Goal: Information Seeking & Learning: Learn about a topic

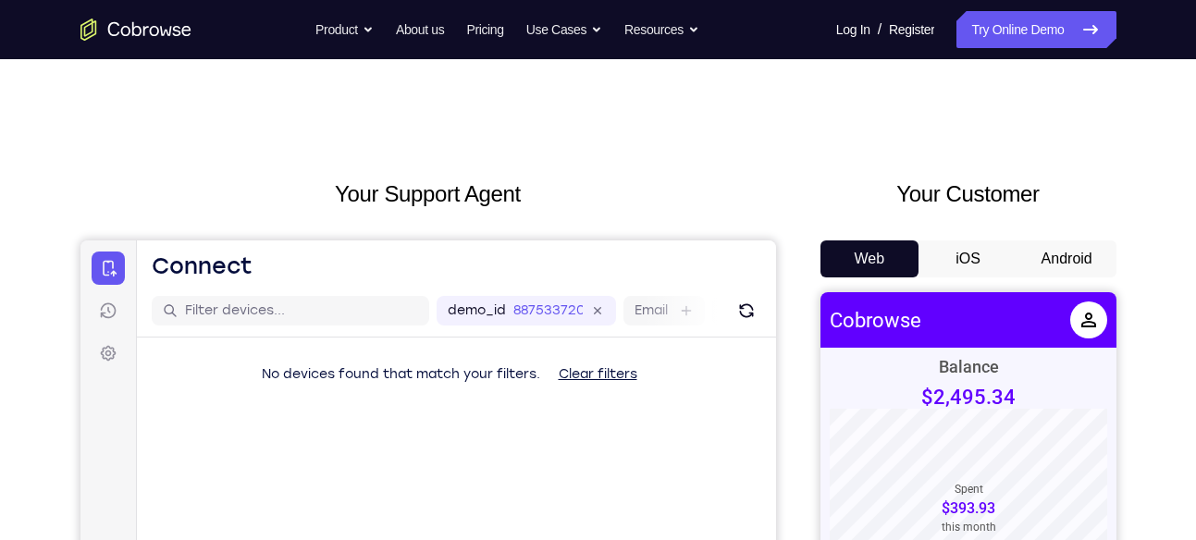
click at [1101, 253] on button "Android" at bounding box center [1067, 259] width 99 height 37
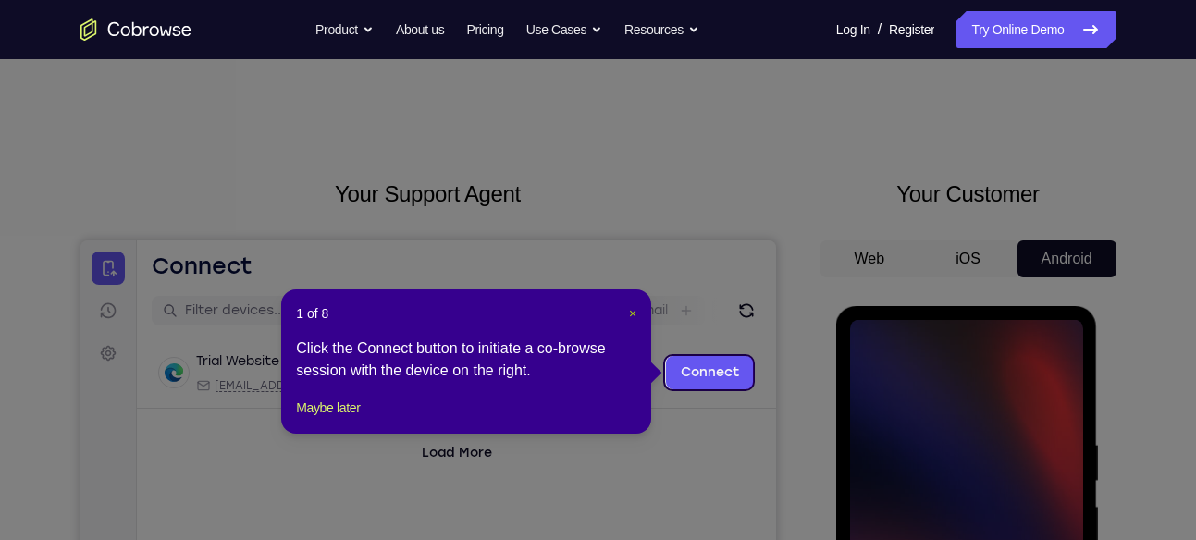
drag, startPoint x: 632, startPoint y: 310, endPoint x: 570, endPoint y: 16, distance: 300.7
click at [632, 310] on span "×" at bounding box center [632, 313] width 7 height 15
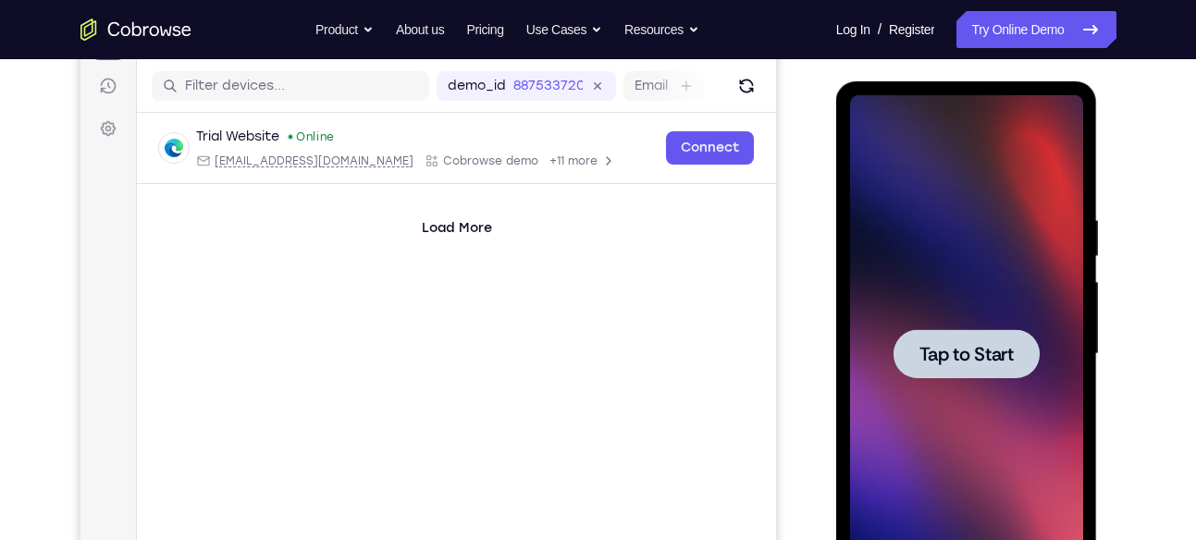
click at [970, 333] on div at bounding box center [967, 353] width 146 height 49
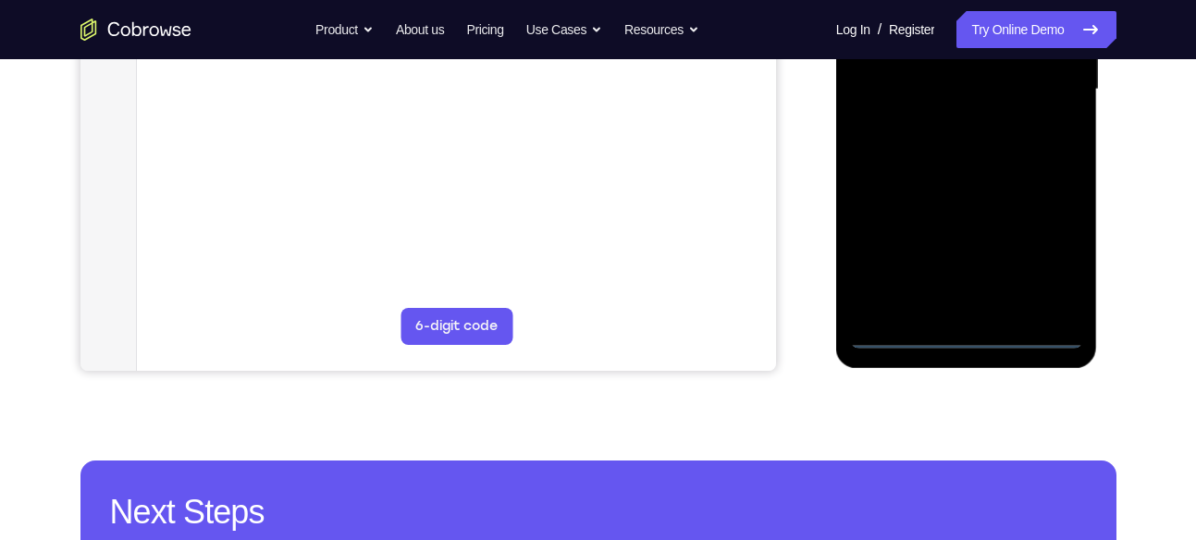
scroll to position [492, 0]
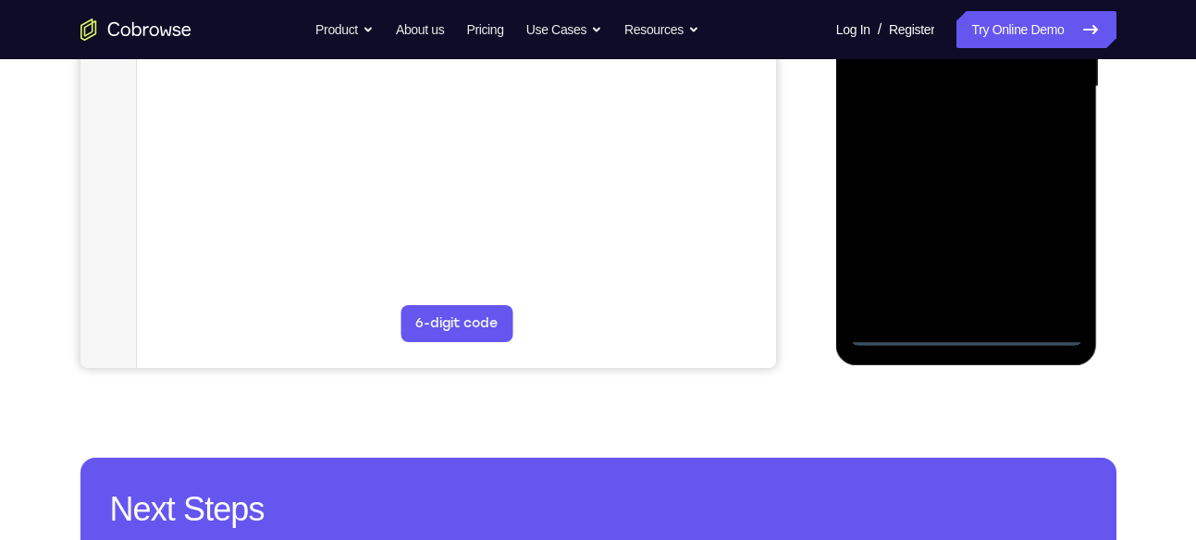
click at [968, 343] on div at bounding box center [966, 87] width 233 height 518
click at [1026, 254] on div at bounding box center [966, 87] width 233 height 518
click at [1042, 263] on div at bounding box center [966, 87] width 233 height 518
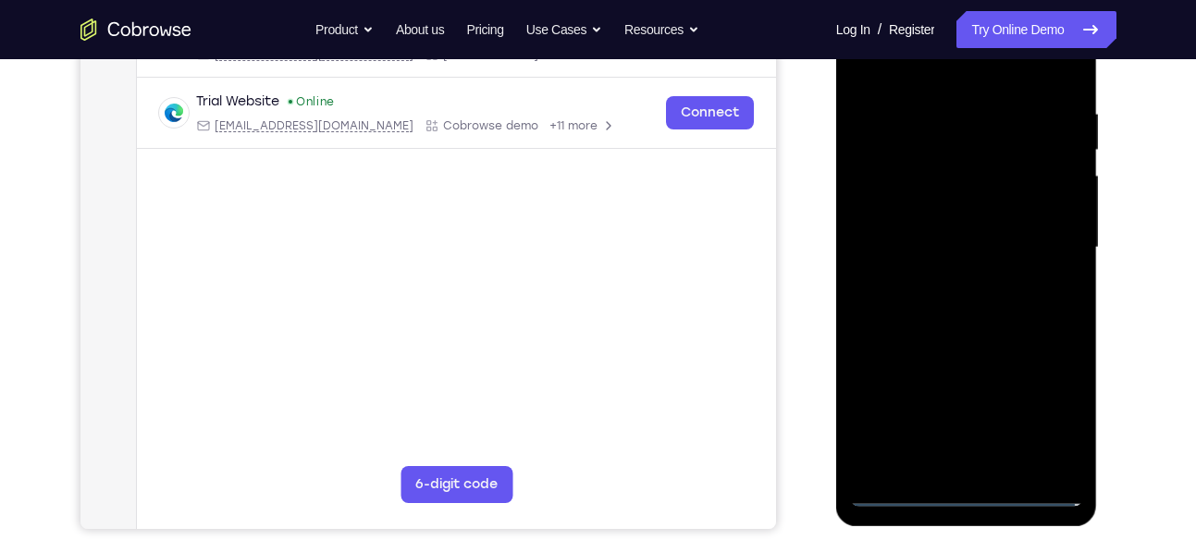
scroll to position [316, 0]
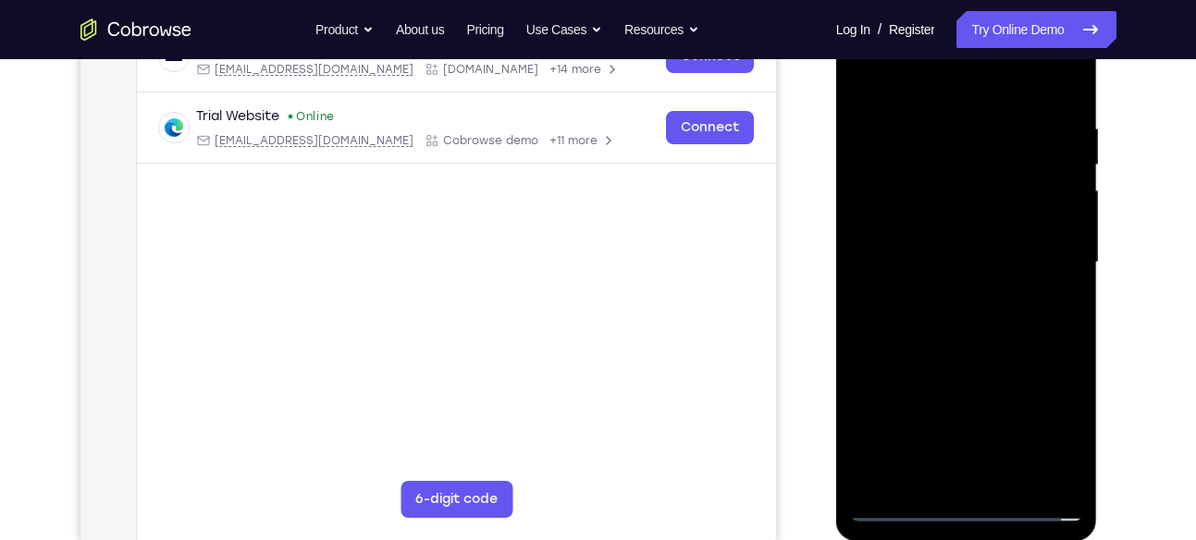
click at [925, 81] on div at bounding box center [966, 263] width 233 height 518
click at [1045, 261] on div at bounding box center [966, 263] width 233 height 518
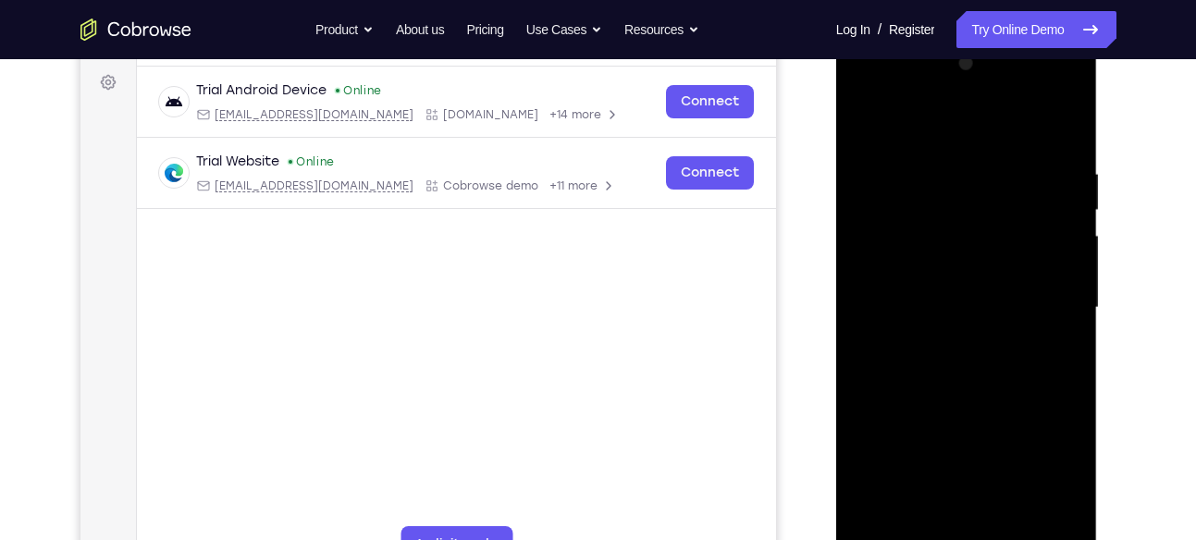
scroll to position [267, 0]
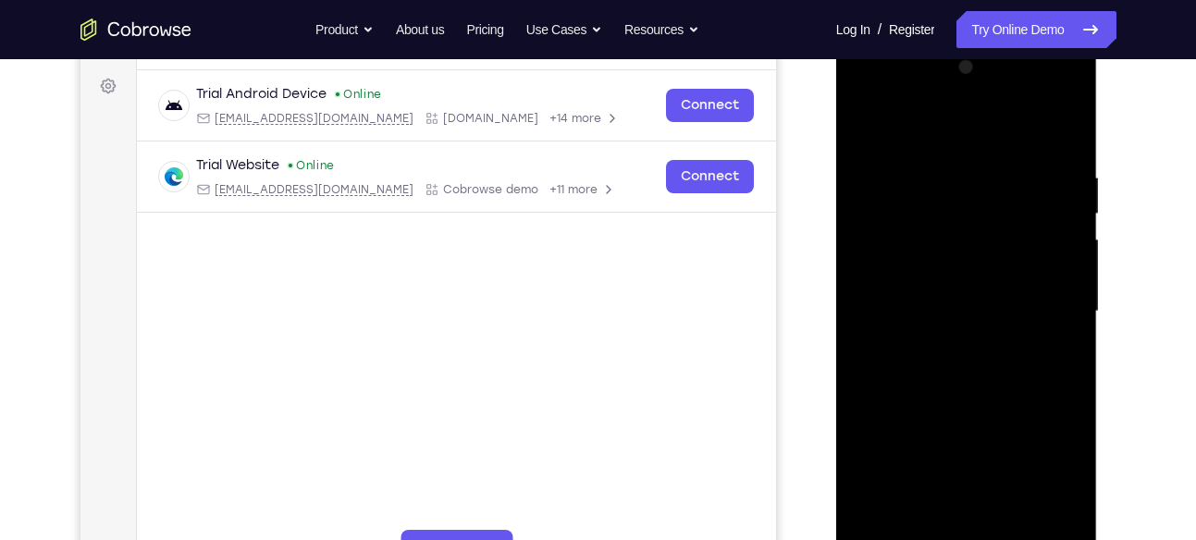
click at [946, 340] on div at bounding box center [966, 312] width 233 height 518
click at [946, 302] on div at bounding box center [966, 312] width 233 height 518
click at [921, 276] on div at bounding box center [966, 312] width 233 height 518
click at [932, 307] on div at bounding box center [966, 312] width 233 height 518
click at [987, 387] on div at bounding box center [966, 312] width 233 height 518
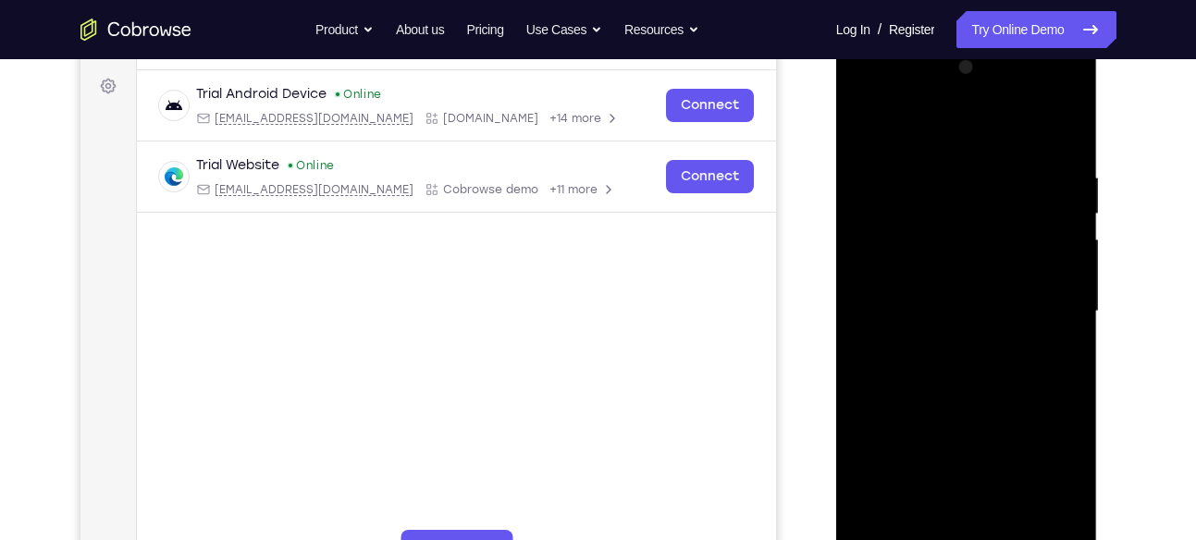
click at [1058, 333] on div at bounding box center [966, 312] width 233 height 518
click at [934, 299] on div at bounding box center [966, 312] width 233 height 518
click at [927, 241] on div at bounding box center [966, 312] width 233 height 518
click at [930, 235] on div at bounding box center [966, 312] width 233 height 518
click at [933, 234] on div at bounding box center [966, 312] width 233 height 518
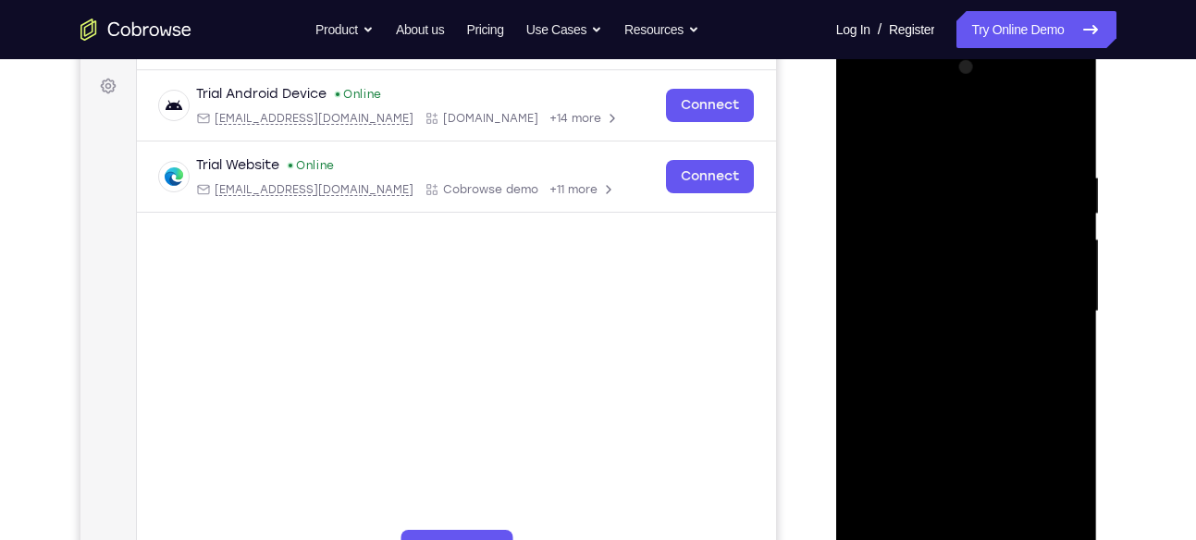
click at [1023, 321] on div at bounding box center [966, 312] width 233 height 518
click at [1004, 384] on div at bounding box center [966, 312] width 233 height 518
click at [987, 358] on div at bounding box center [966, 312] width 233 height 518
click at [944, 183] on div at bounding box center [966, 312] width 233 height 518
click at [1060, 135] on div at bounding box center [966, 312] width 233 height 518
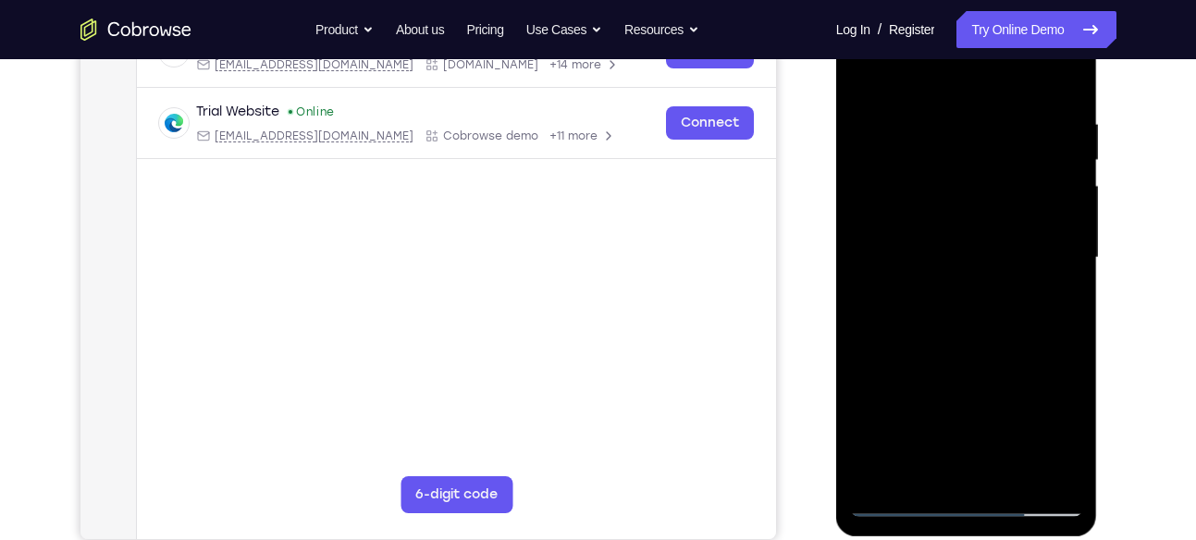
scroll to position [322, 0]
click at [978, 345] on div at bounding box center [966, 257] width 233 height 518
drag, startPoint x: 985, startPoint y: 347, endPoint x: 947, endPoint y: 223, distance: 129.6
click at [947, 223] on div at bounding box center [966, 257] width 233 height 518
click at [860, 378] on div at bounding box center [966, 257] width 233 height 518
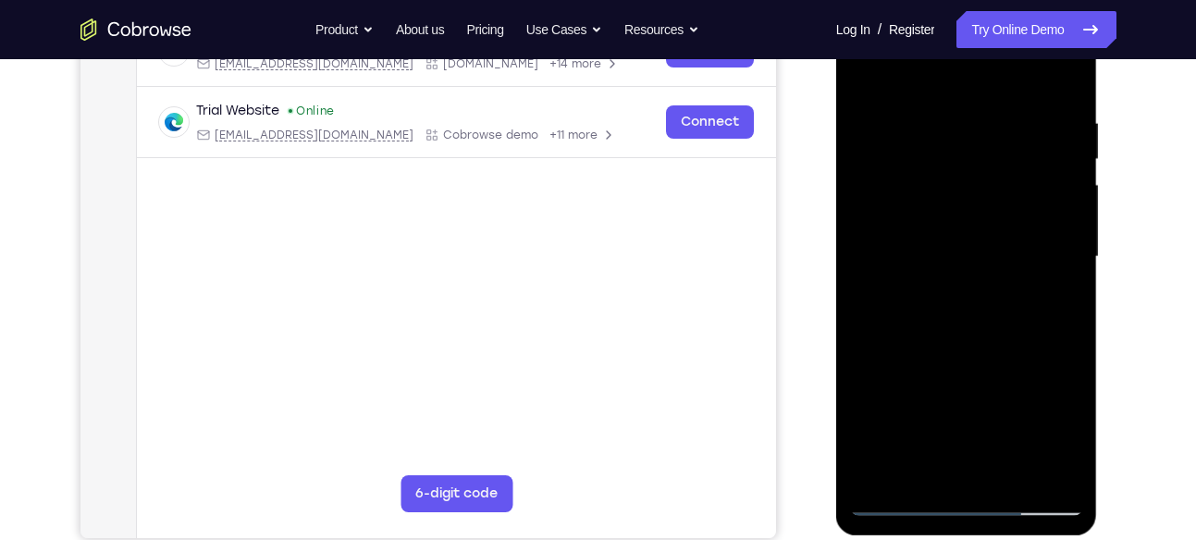
click at [1067, 216] on div at bounding box center [966, 257] width 233 height 518
drag, startPoint x: 1058, startPoint y: 246, endPoint x: 1060, endPoint y: 349, distance: 102.7
click at [1060, 349] on div at bounding box center [966, 257] width 233 height 518
click at [1070, 312] on div at bounding box center [966, 257] width 233 height 518
drag, startPoint x: 1049, startPoint y: 142, endPoint x: 1051, endPoint y: 248, distance: 105.5
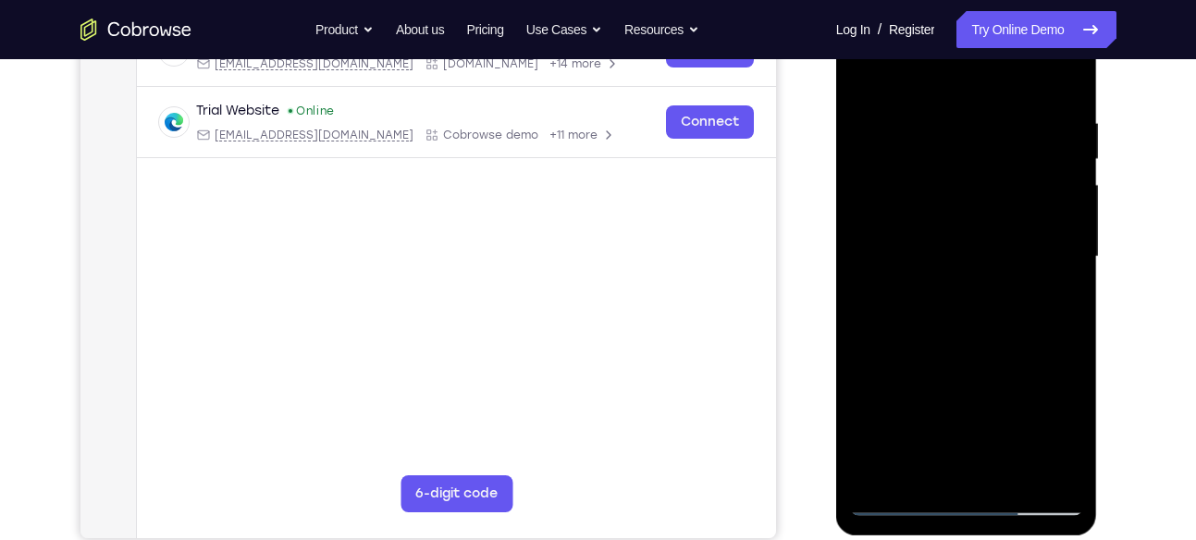
click at [1051, 248] on div at bounding box center [966, 257] width 233 height 518
click at [1068, 70] on div at bounding box center [966, 257] width 233 height 518
click at [875, 110] on div at bounding box center [966, 257] width 233 height 518
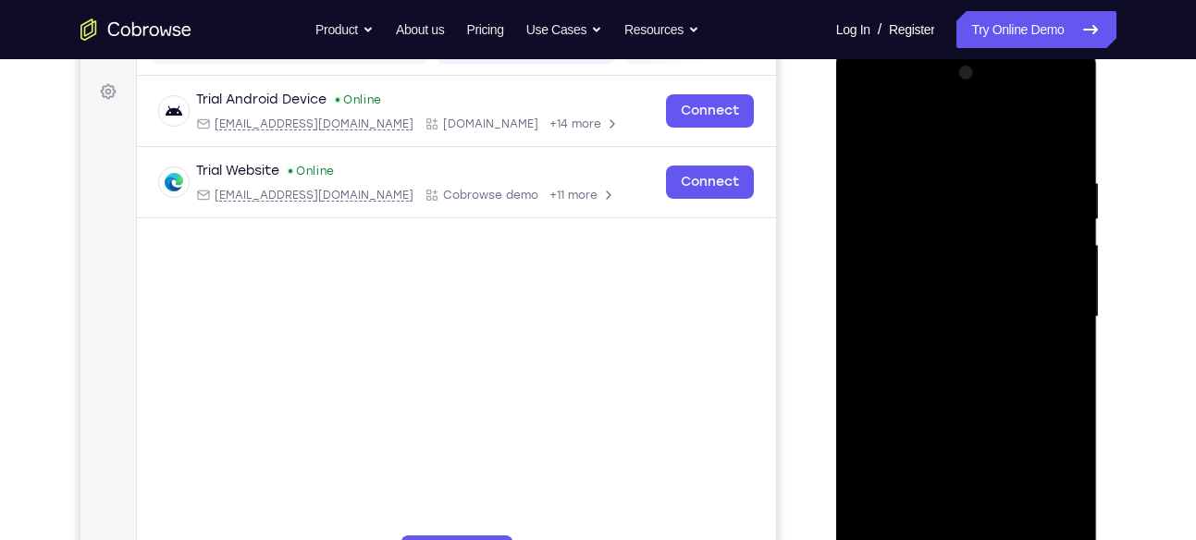
scroll to position [261, 0]
click at [971, 178] on div at bounding box center [966, 318] width 233 height 518
click at [1005, 535] on div at bounding box center [966, 318] width 233 height 518
click at [987, 414] on div at bounding box center [966, 318] width 233 height 518
click at [1008, 173] on div at bounding box center [966, 318] width 233 height 518
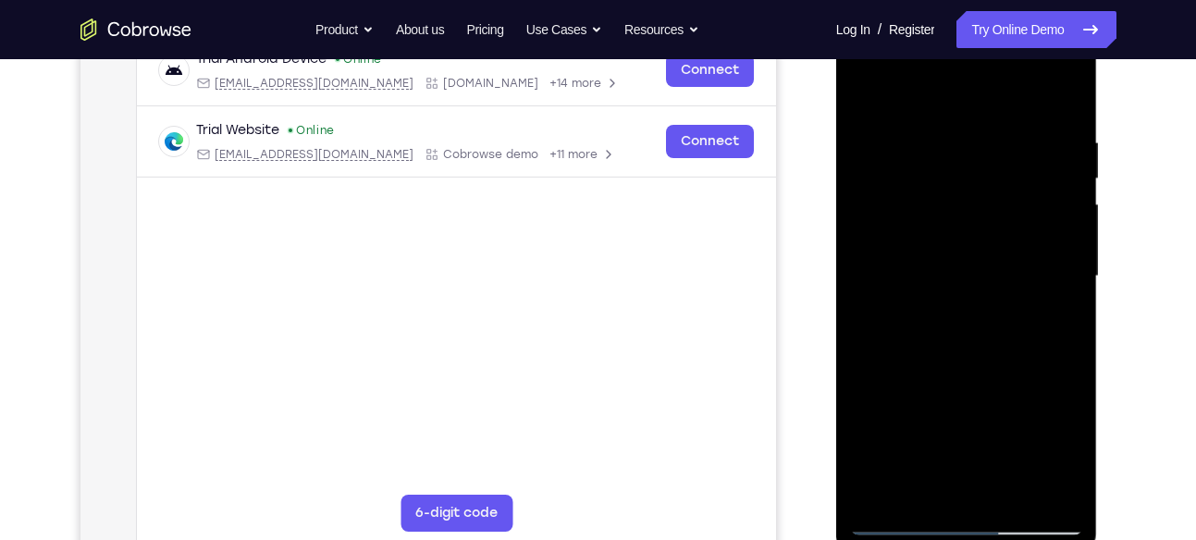
scroll to position [304, 0]
click at [1010, 384] on div at bounding box center [966, 275] width 233 height 518
click at [992, 216] on div at bounding box center [966, 275] width 233 height 518
click at [858, 88] on div at bounding box center [966, 275] width 233 height 518
click at [1004, 266] on div at bounding box center [966, 275] width 233 height 518
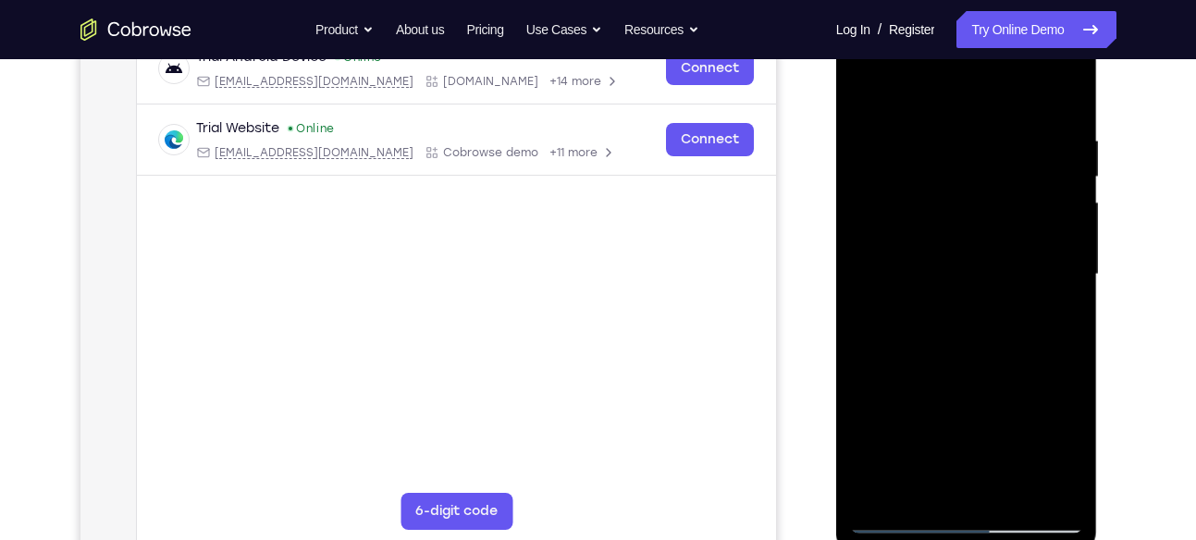
click at [854, 95] on div at bounding box center [966, 275] width 233 height 518
click at [874, 114] on div at bounding box center [966, 275] width 233 height 518
click at [860, 90] on div at bounding box center [966, 275] width 233 height 518
click at [873, 141] on div at bounding box center [966, 275] width 233 height 518
click at [943, 232] on div at bounding box center [966, 275] width 233 height 518
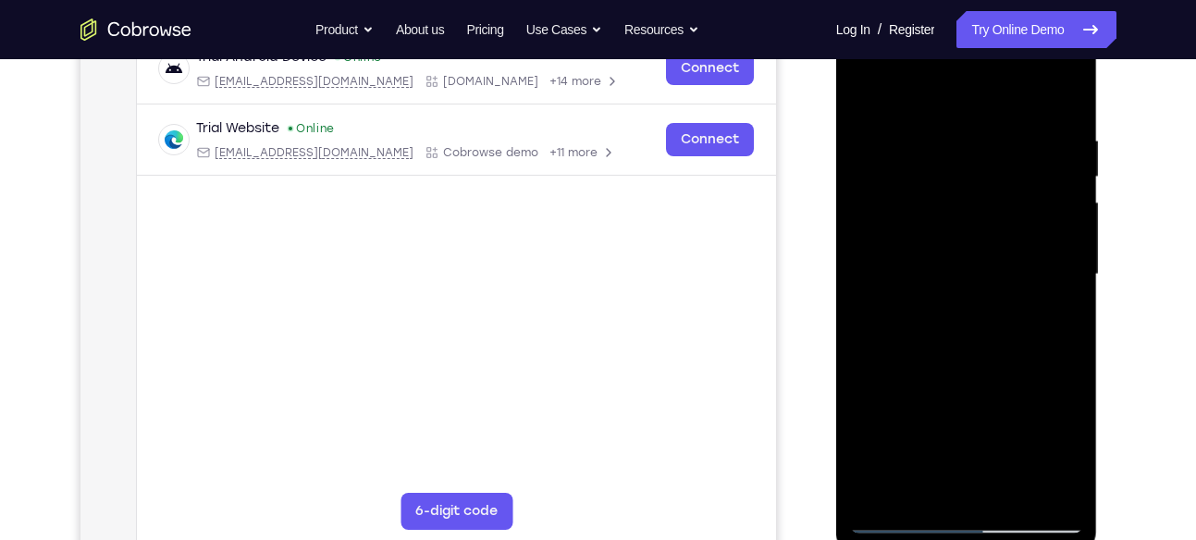
drag, startPoint x: 949, startPoint y: 433, endPoint x: 928, endPoint y: 216, distance: 218.5
click at [928, 216] on div at bounding box center [966, 275] width 233 height 518
click at [902, 514] on div at bounding box center [966, 275] width 233 height 518
click at [867, 88] on div at bounding box center [966, 275] width 233 height 518
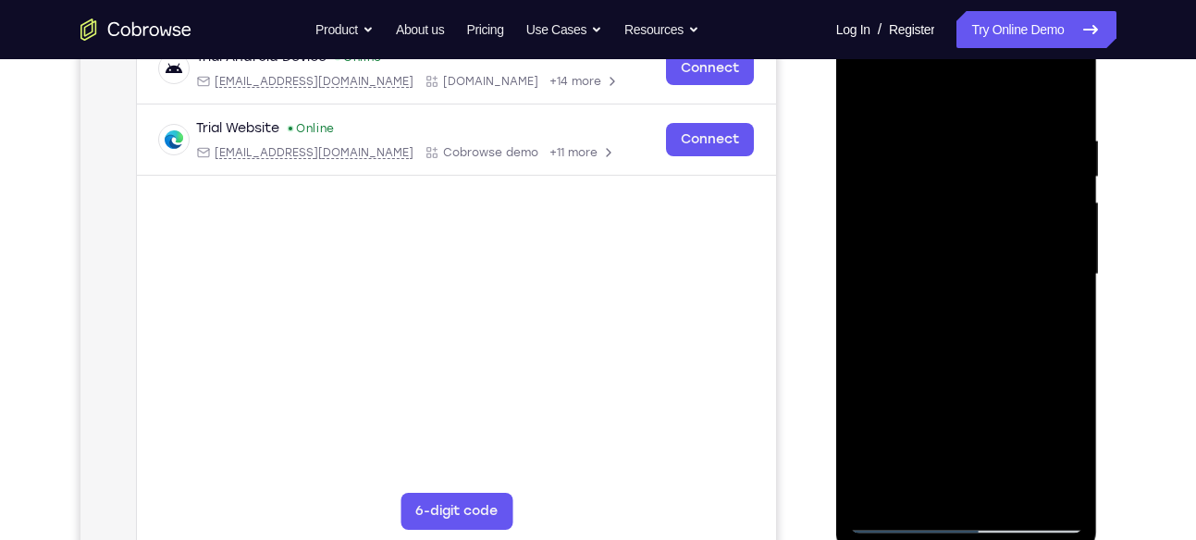
click at [1000, 139] on div at bounding box center [966, 275] width 233 height 518
click at [1058, 208] on div at bounding box center [966, 275] width 233 height 518
click at [866, 240] on div at bounding box center [966, 275] width 233 height 518
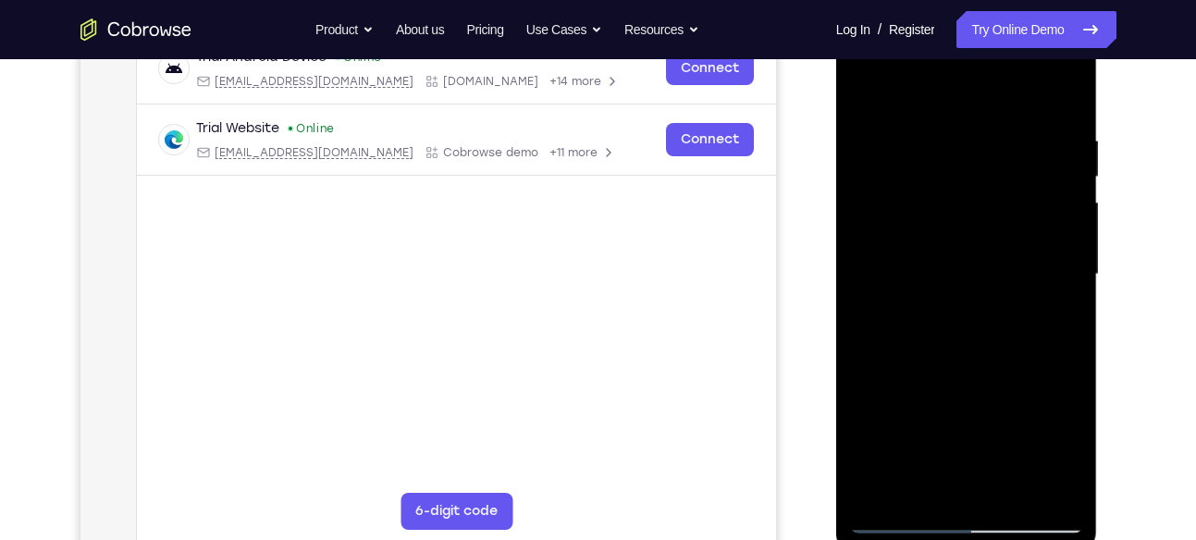
click at [996, 211] on div at bounding box center [966, 275] width 233 height 518
click at [1001, 180] on div at bounding box center [966, 275] width 233 height 518
click at [991, 240] on div at bounding box center [966, 275] width 233 height 518
drag, startPoint x: 1028, startPoint y: 240, endPoint x: 957, endPoint y: 255, distance: 73.0
click at [957, 255] on div at bounding box center [966, 275] width 233 height 518
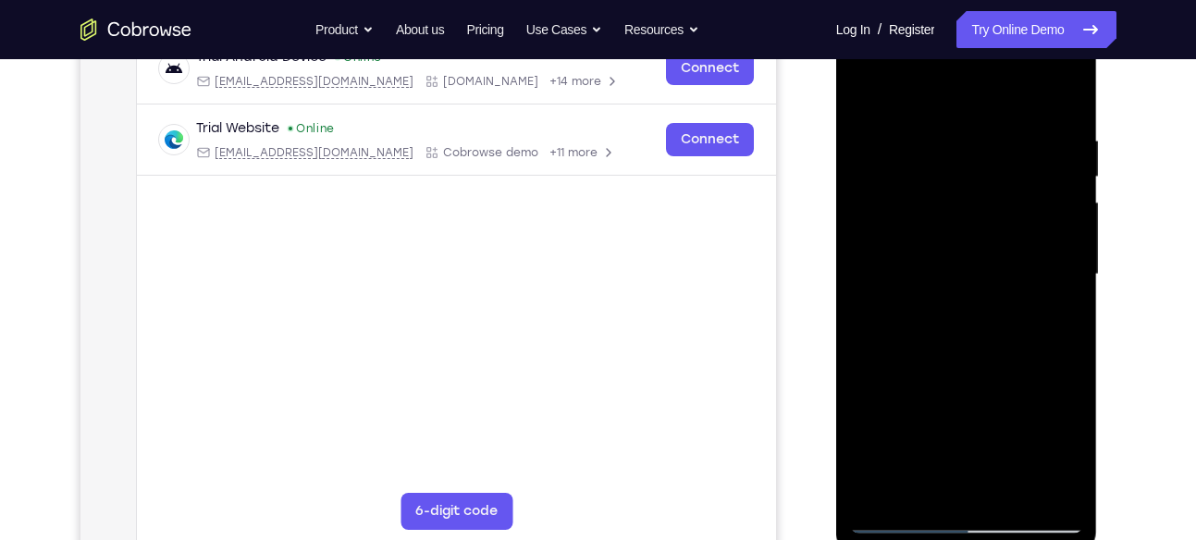
drag, startPoint x: 1032, startPoint y: 242, endPoint x: 926, endPoint y: 263, distance: 107.4
click at [926, 263] on div at bounding box center [966, 275] width 233 height 518
drag, startPoint x: 1021, startPoint y: 259, endPoint x: 840, endPoint y: 274, distance: 181.9
click at [840, 274] on div at bounding box center [967, 277] width 262 height 551
click at [1070, 284] on div at bounding box center [966, 275] width 233 height 518
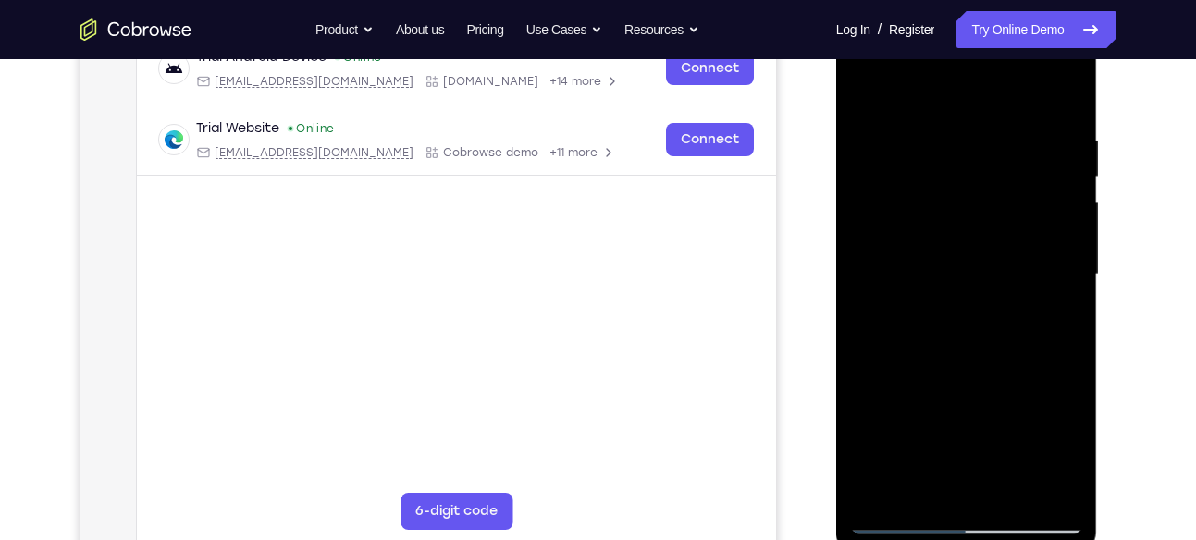
click at [1070, 284] on div at bounding box center [966, 275] width 233 height 518
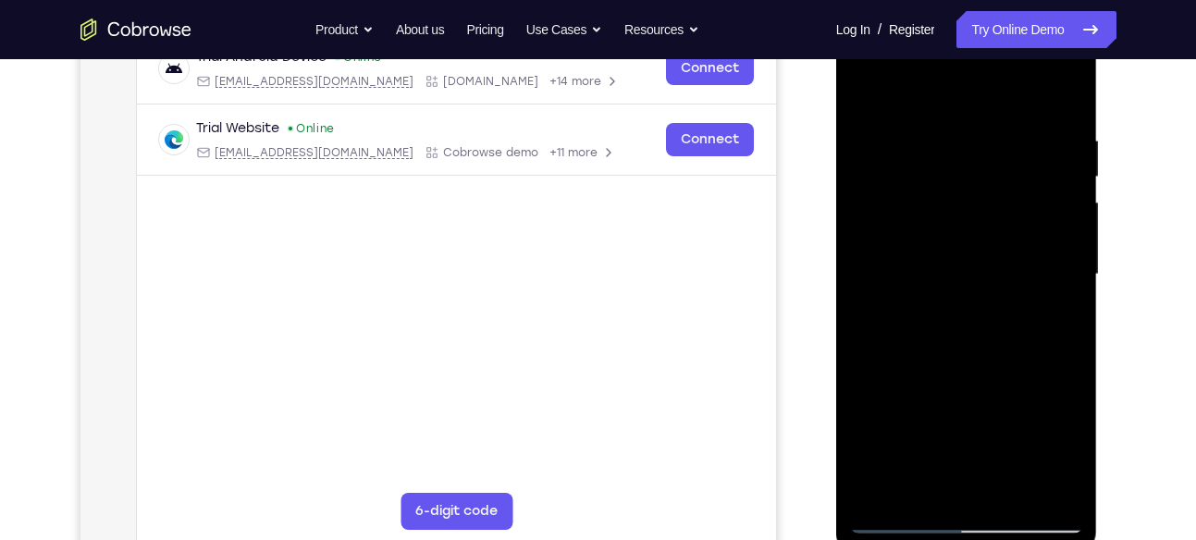
click at [1070, 284] on div at bounding box center [966, 275] width 233 height 518
drag, startPoint x: 958, startPoint y: 326, endPoint x: 924, endPoint y: 151, distance: 178.0
click at [924, 151] on div at bounding box center [966, 275] width 233 height 518
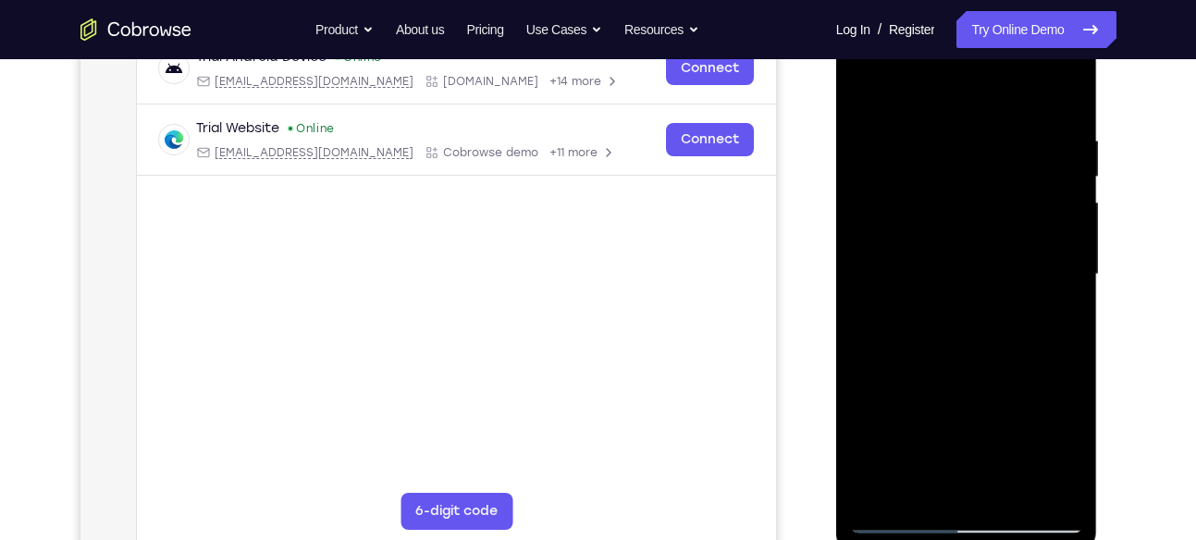
click at [867, 350] on div at bounding box center [966, 275] width 233 height 518
click at [872, 496] on div at bounding box center [966, 275] width 233 height 518
drag, startPoint x: 999, startPoint y: 131, endPoint x: 860, endPoint y: 148, distance: 140.7
click at [860, 148] on div at bounding box center [966, 275] width 233 height 518
drag, startPoint x: 985, startPoint y: 124, endPoint x: 856, endPoint y: 73, distance: 139.2
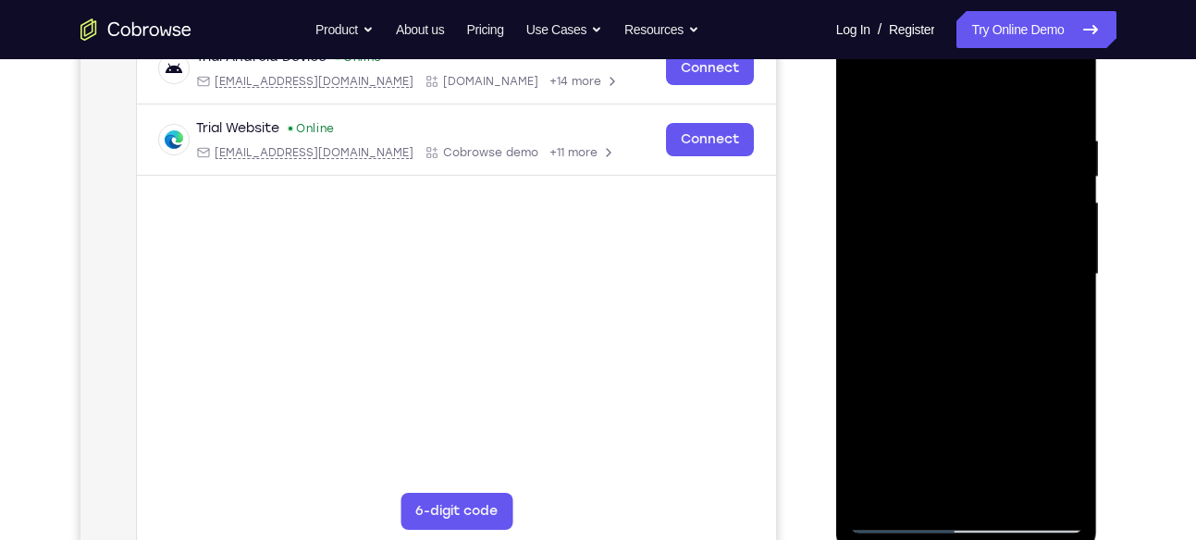
click at [856, 73] on div at bounding box center [966, 275] width 233 height 518
drag, startPoint x: 989, startPoint y: 120, endPoint x: 772, endPoint y: 164, distance: 221.7
click at [836, 164] on html "Online web based iOS Simulators and Android Emulators. Run iPhone, iPad, Mobile…" at bounding box center [968, 279] width 264 height 555
click at [1055, 494] on div at bounding box center [966, 275] width 233 height 518
drag, startPoint x: 1055, startPoint y: 494, endPoint x: 1056, endPoint y: 285, distance: 209.1
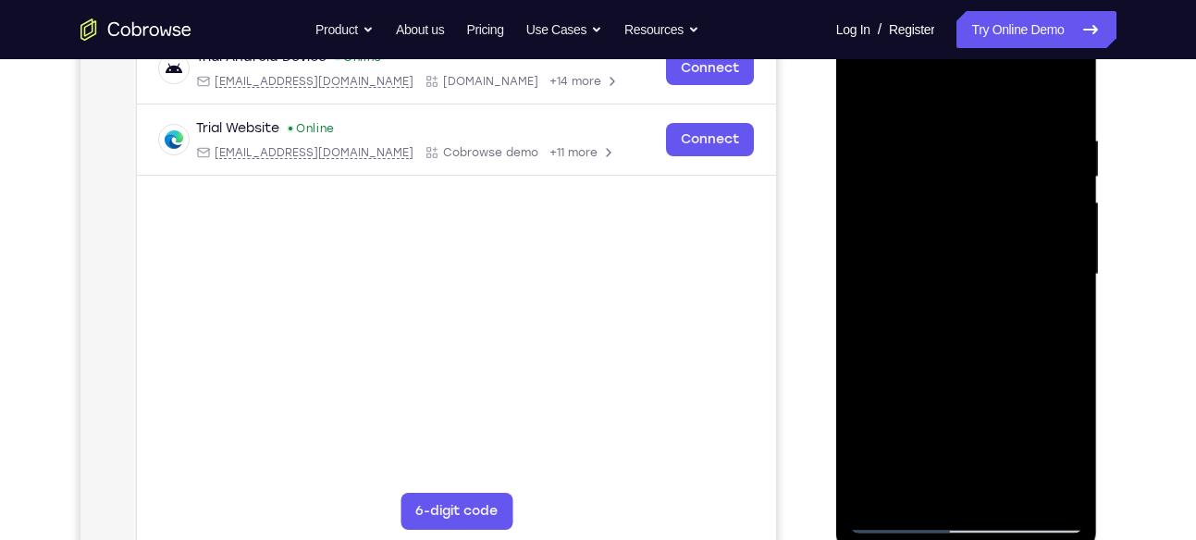
click at [1056, 319] on div at bounding box center [966, 275] width 233 height 518
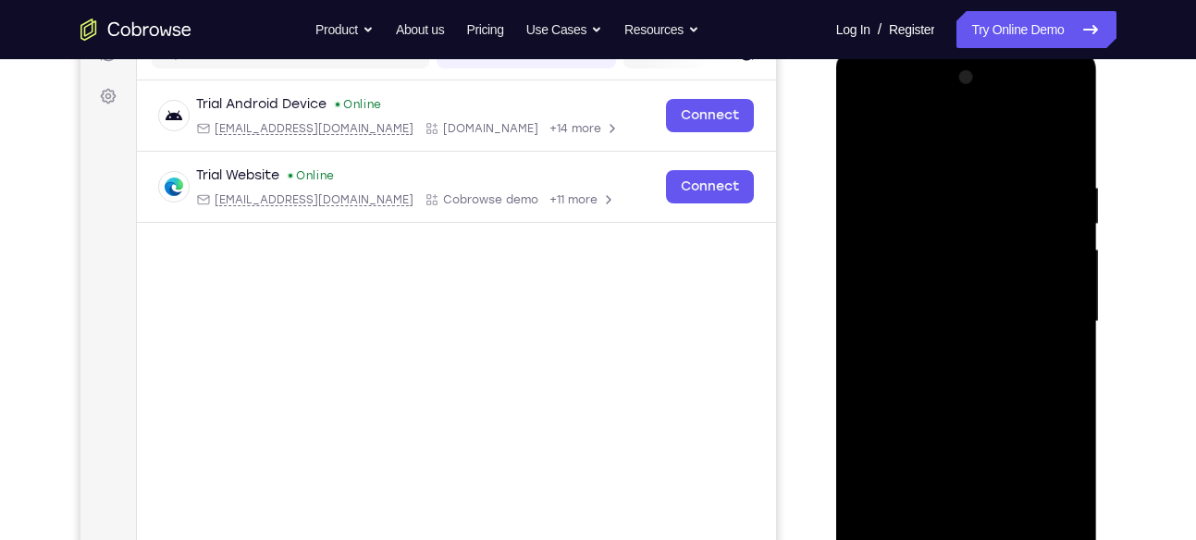
scroll to position [256, 0]
click at [1016, 179] on div at bounding box center [966, 323] width 233 height 518
click at [1014, 178] on div at bounding box center [966, 323] width 233 height 518
drag, startPoint x: 1027, startPoint y: 200, endPoint x: 1025, endPoint y: 184, distance: 15.8
click at [1025, 184] on div at bounding box center [966, 323] width 233 height 518
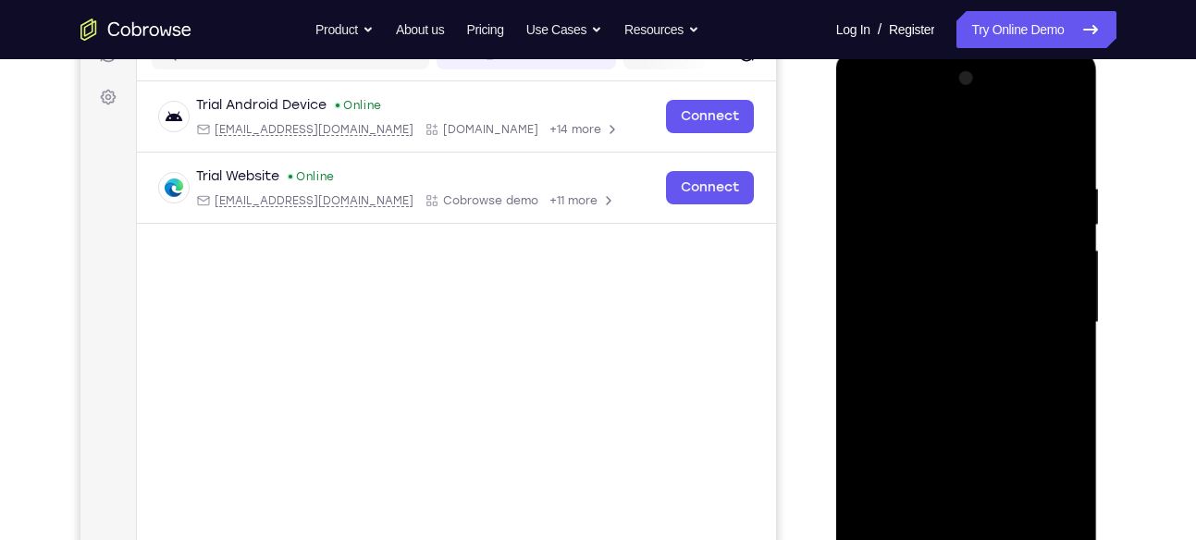
click at [1008, 178] on div at bounding box center [966, 323] width 233 height 518
click at [877, 272] on div at bounding box center [966, 323] width 233 height 518
drag, startPoint x: 912, startPoint y: 485, endPoint x: 857, endPoint y: 296, distance: 196.7
click at [857, 296] on div at bounding box center [966, 323] width 233 height 518
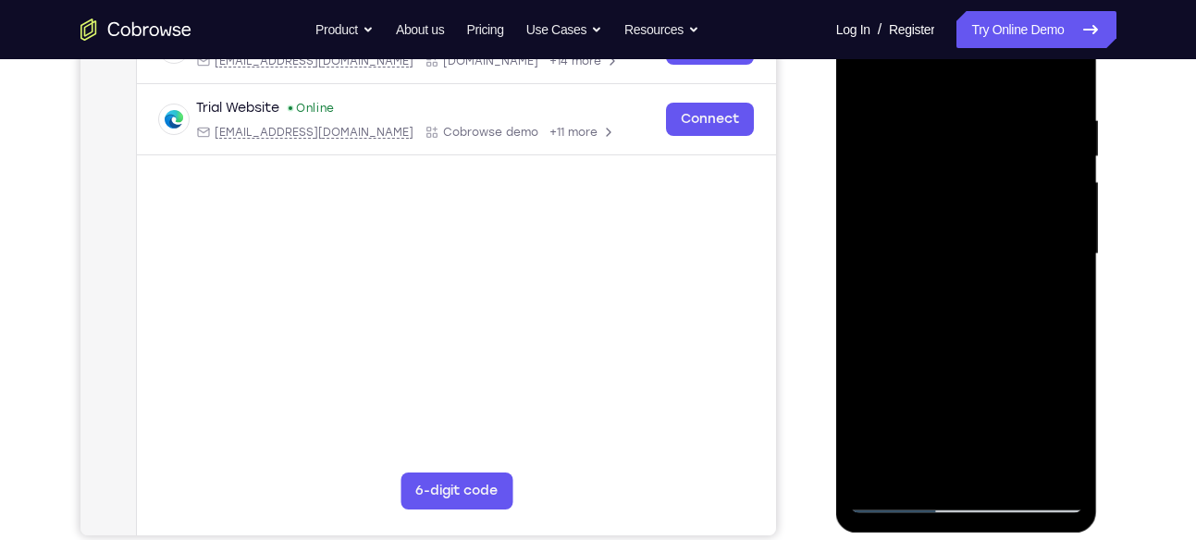
scroll to position [326, 0]
click at [897, 433] on div at bounding box center [966, 253] width 233 height 518
click at [898, 476] on div at bounding box center [966, 253] width 233 height 518
click at [879, 439] on div at bounding box center [966, 253] width 233 height 518
click at [899, 507] on div at bounding box center [966, 253] width 233 height 518
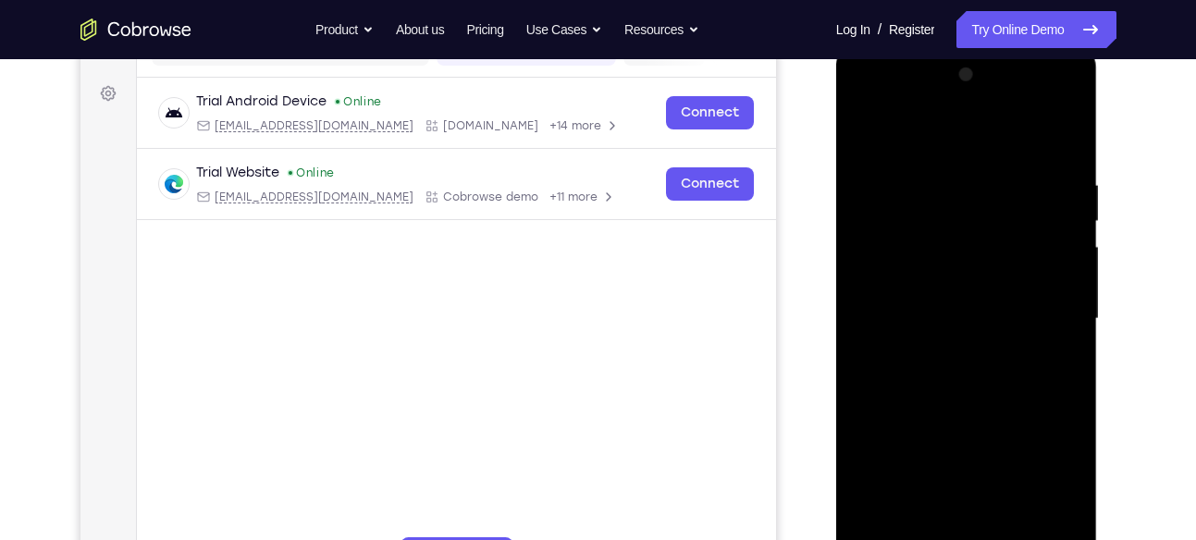
scroll to position [259, 0]
click at [905, 337] on div at bounding box center [966, 320] width 233 height 518
click at [1019, 278] on div at bounding box center [966, 320] width 233 height 518
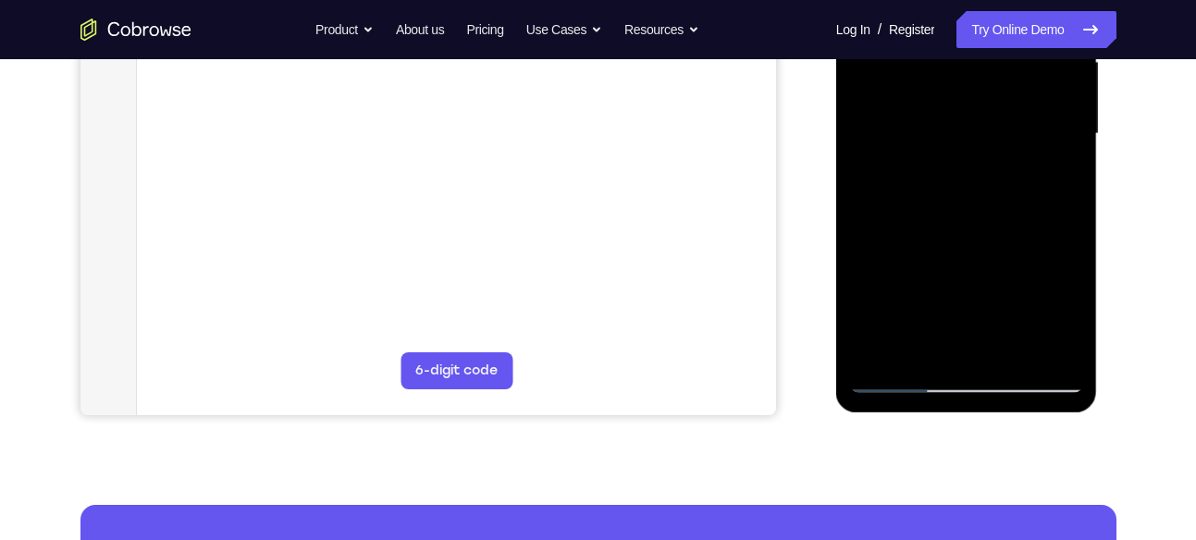
scroll to position [446, 0]
click at [1040, 306] on div at bounding box center [966, 133] width 233 height 518
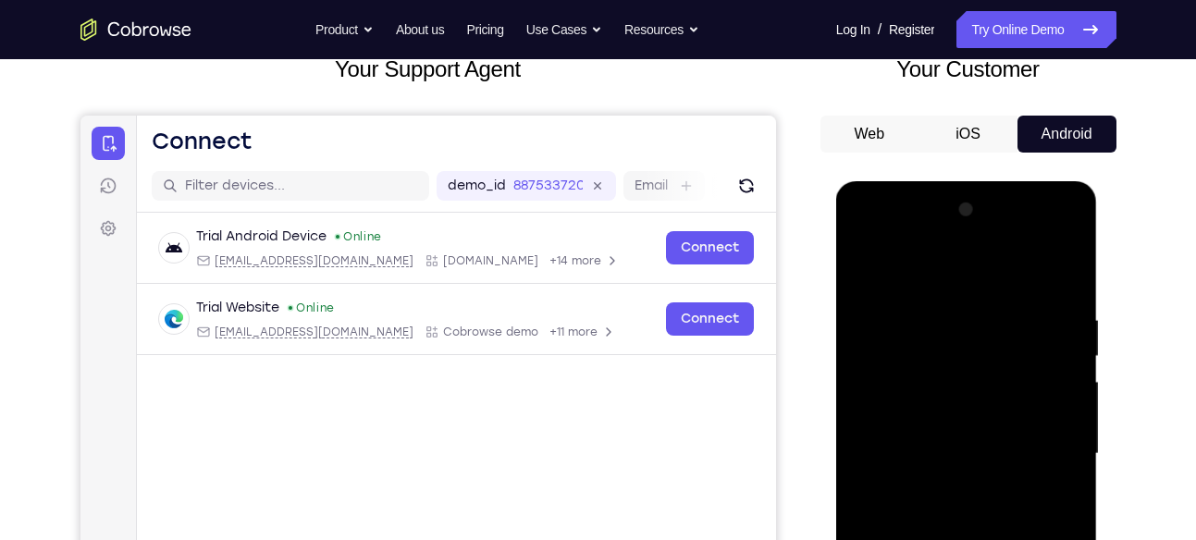
scroll to position [124, 0]
click at [1078, 223] on div at bounding box center [966, 455] width 233 height 518
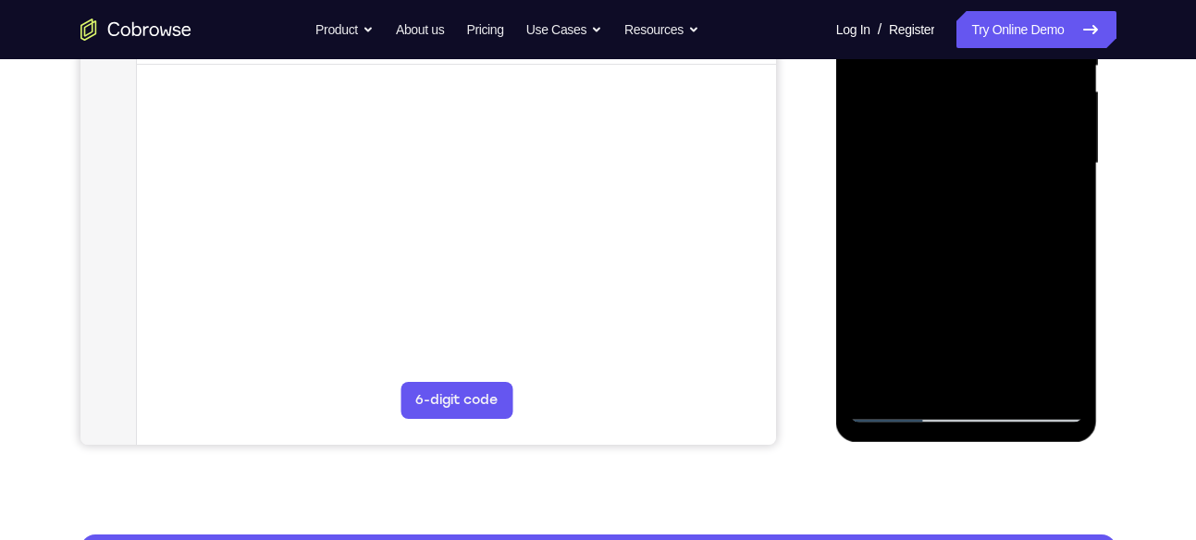
scroll to position [416, 0]
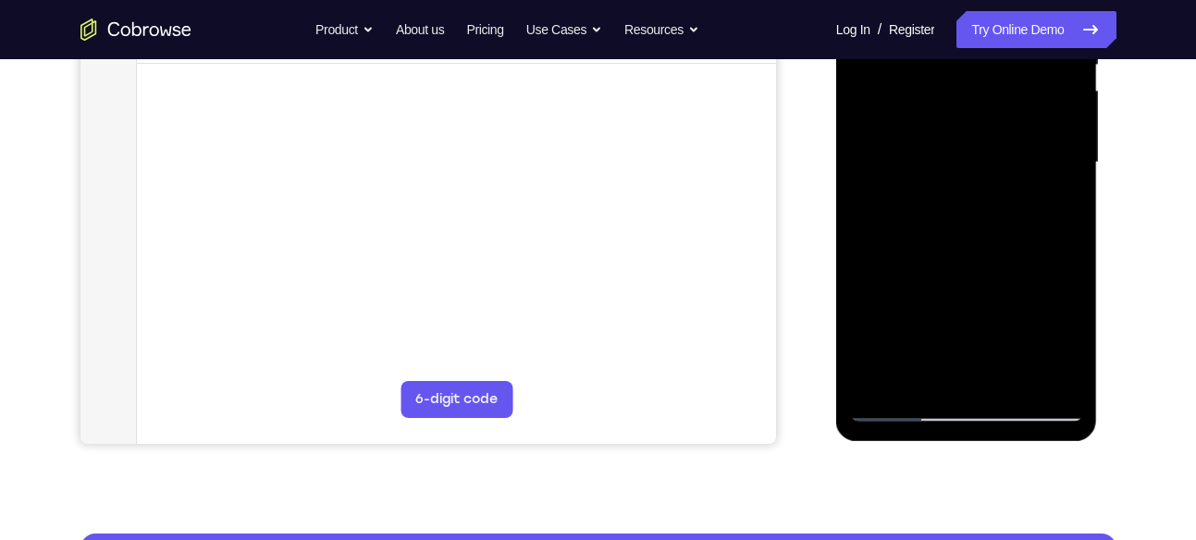
click at [880, 378] on div at bounding box center [966, 163] width 233 height 518
click at [1019, 375] on div at bounding box center [966, 163] width 233 height 518
click at [933, 181] on div at bounding box center [966, 163] width 233 height 518
click at [897, 405] on div at bounding box center [966, 163] width 233 height 518
click at [901, 402] on div at bounding box center [966, 163] width 233 height 518
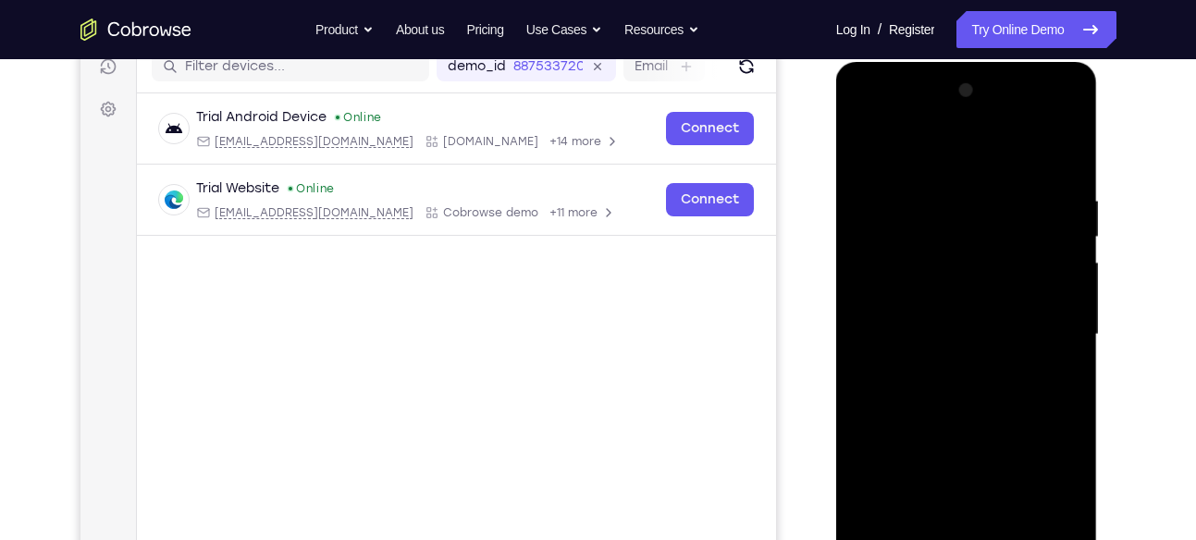
scroll to position [243, 0]
click at [1068, 143] on div at bounding box center [966, 336] width 233 height 518
click at [860, 152] on div at bounding box center [966, 336] width 233 height 518
click at [1070, 133] on div at bounding box center [966, 336] width 233 height 518
click at [914, 157] on div at bounding box center [966, 336] width 233 height 518
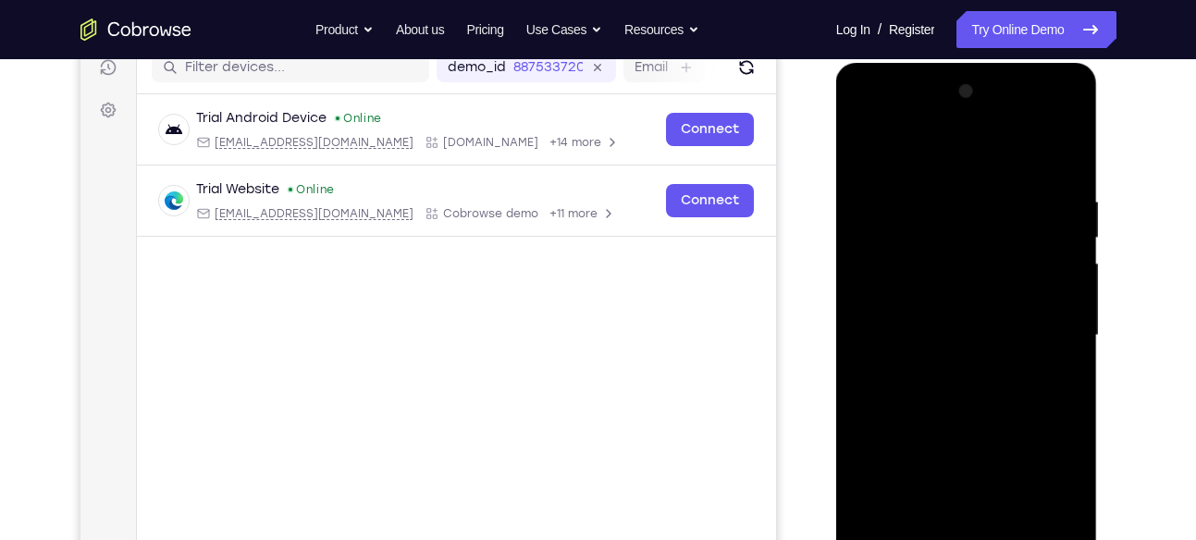
click at [1073, 142] on div at bounding box center [966, 336] width 233 height 518
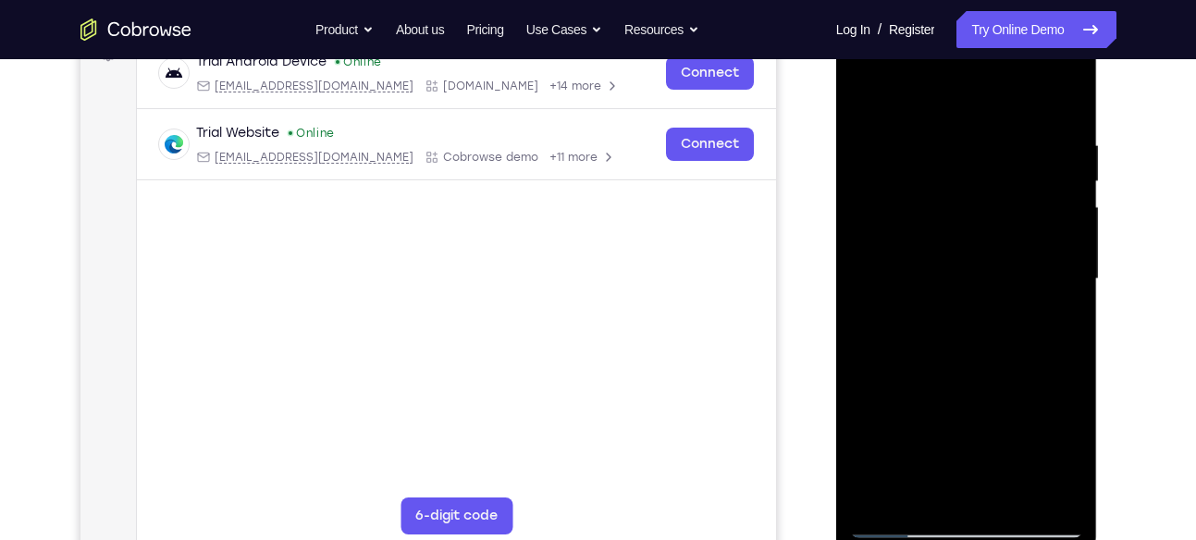
scroll to position [303, 0]
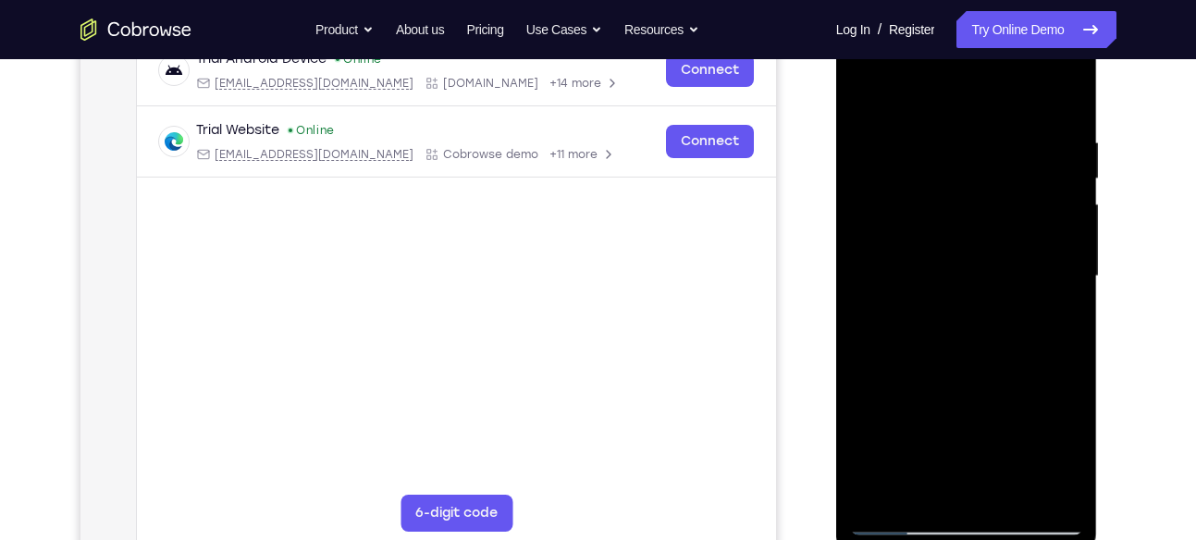
click at [1070, 60] on div at bounding box center [966, 277] width 233 height 518
click at [1038, 418] on div at bounding box center [966, 277] width 233 height 518
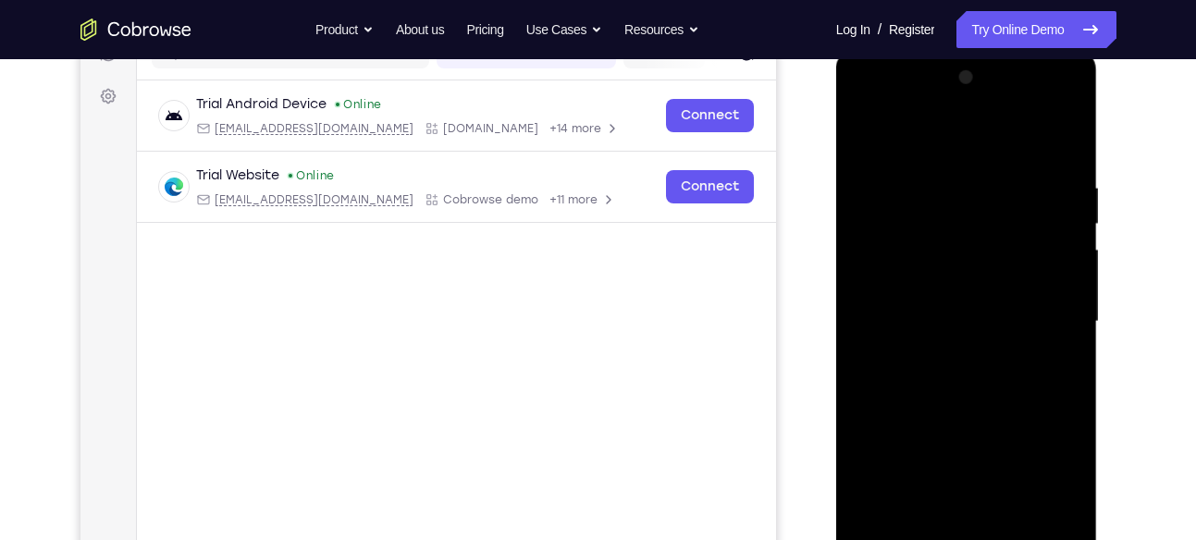
scroll to position [256, 0]
click at [1025, 138] on div at bounding box center [966, 323] width 233 height 518
click at [1036, 137] on div at bounding box center [966, 323] width 233 height 518
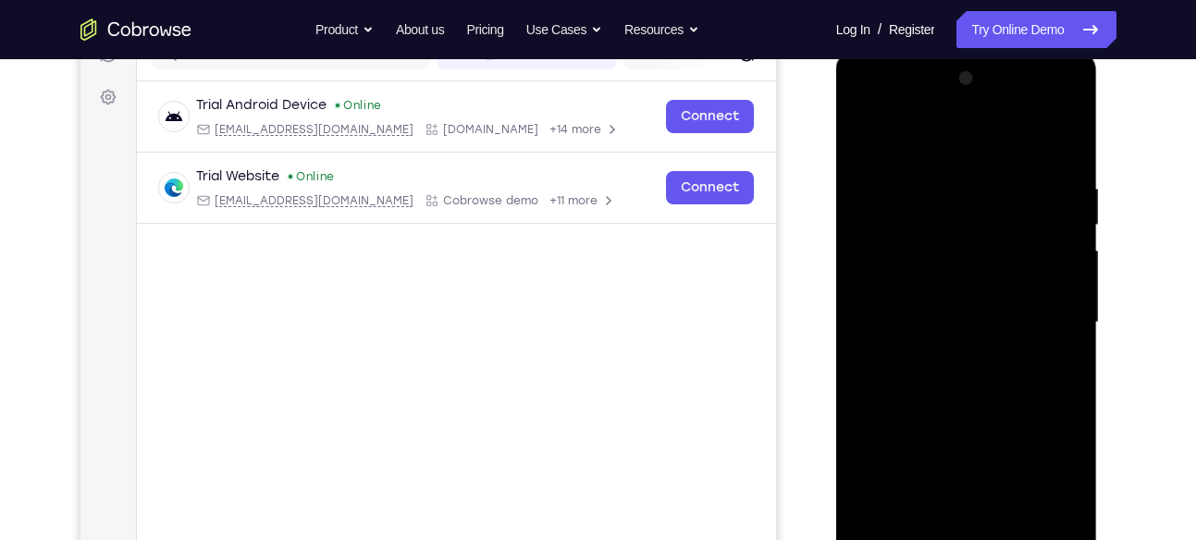
click at [1043, 139] on div at bounding box center [966, 323] width 233 height 518
click at [919, 131] on div at bounding box center [966, 323] width 233 height 518
click at [915, 143] on div at bounding box center [966, 323] width 233 height 518
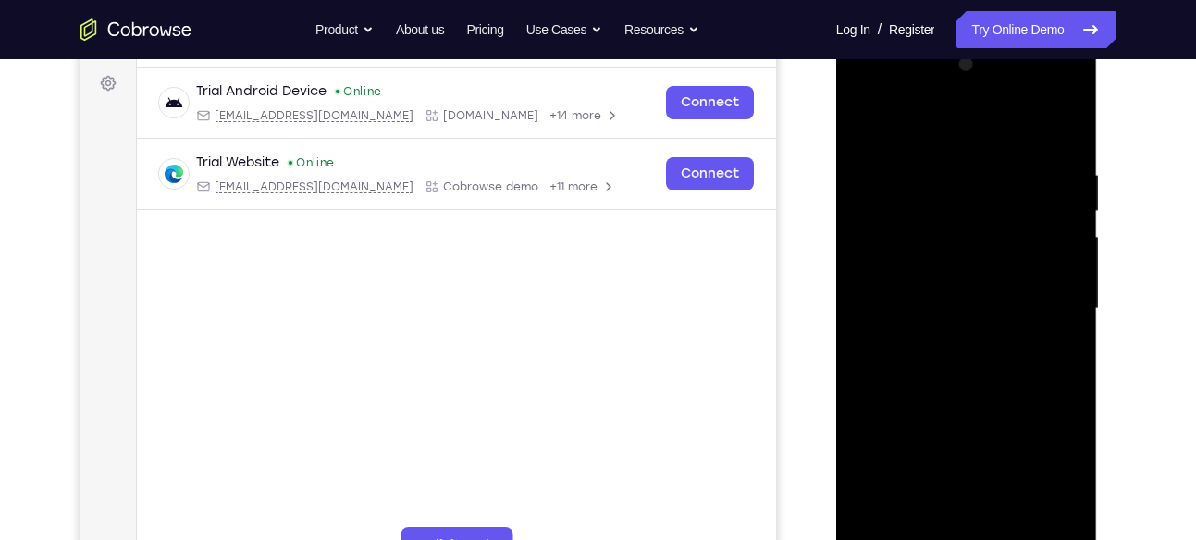
scroll to position [269, 0]
click at [860, 119] on div at bounding box center [966, 310] width 233 height 518
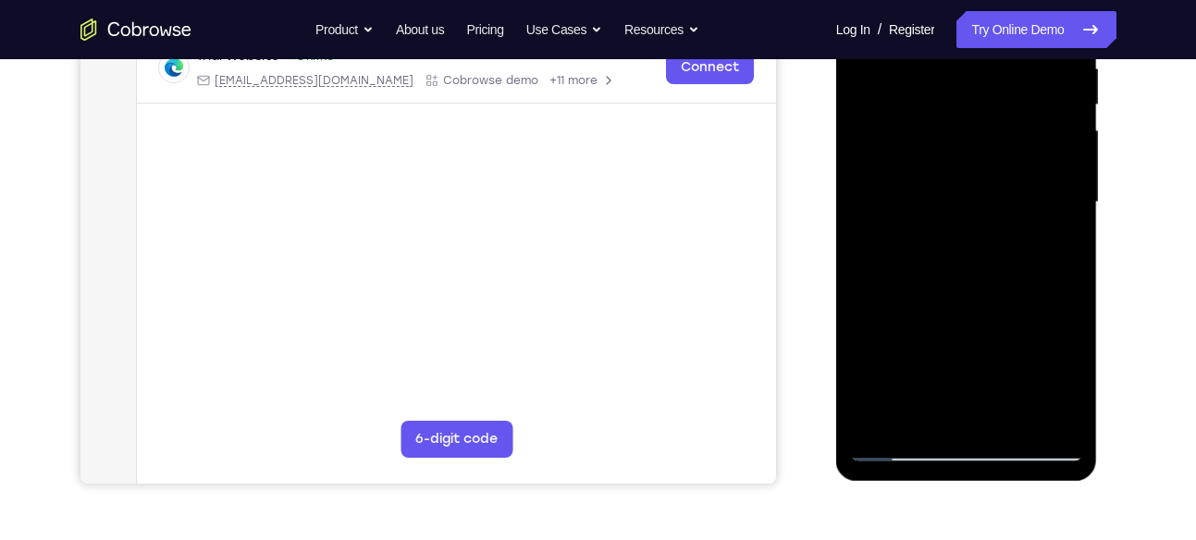
scroll to position [377, 0]
click at [921, 408] on div at bounding box center [966, 202] width 233 height 518
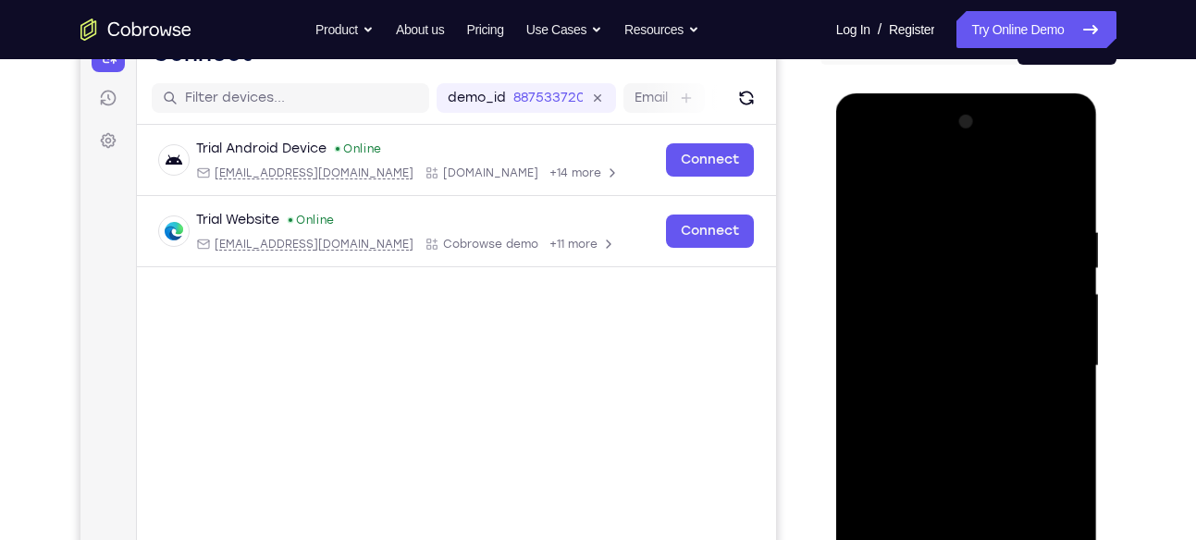
scroll to position [214, 0]
click at [922, 370] on div at bounding box center [966, 365] width 233 height 518
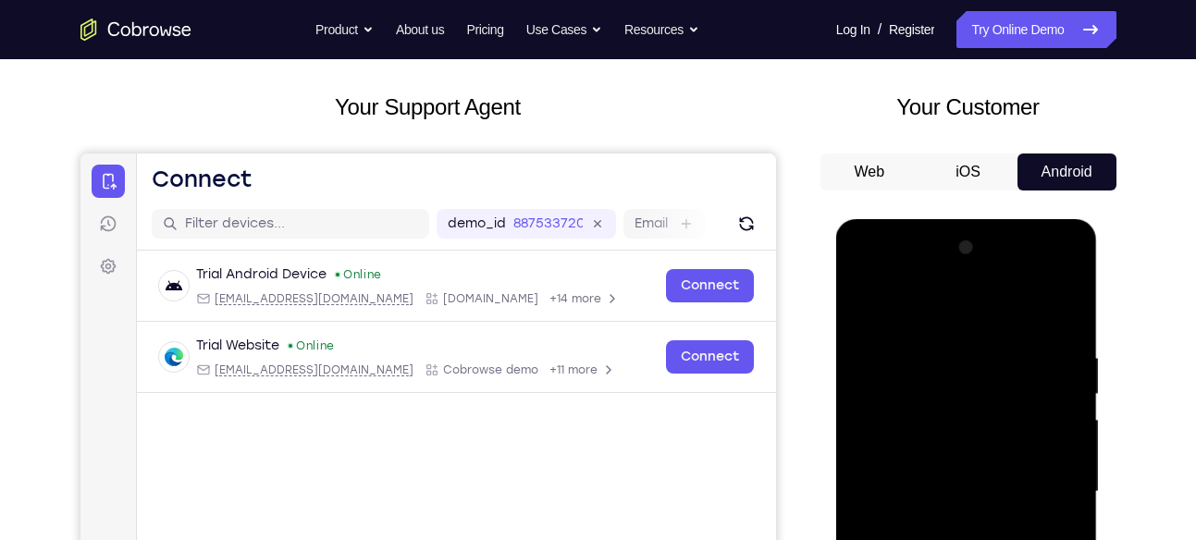
scroll to position [84, 0]
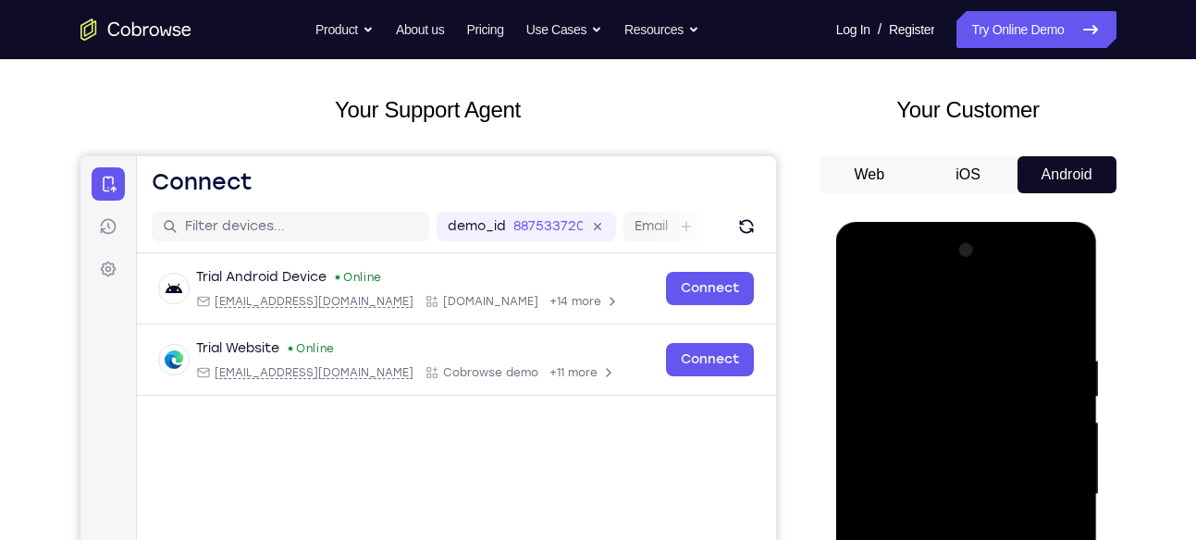
click at [910, 317] on div at bounding box center [966, 495] width 233 height 518
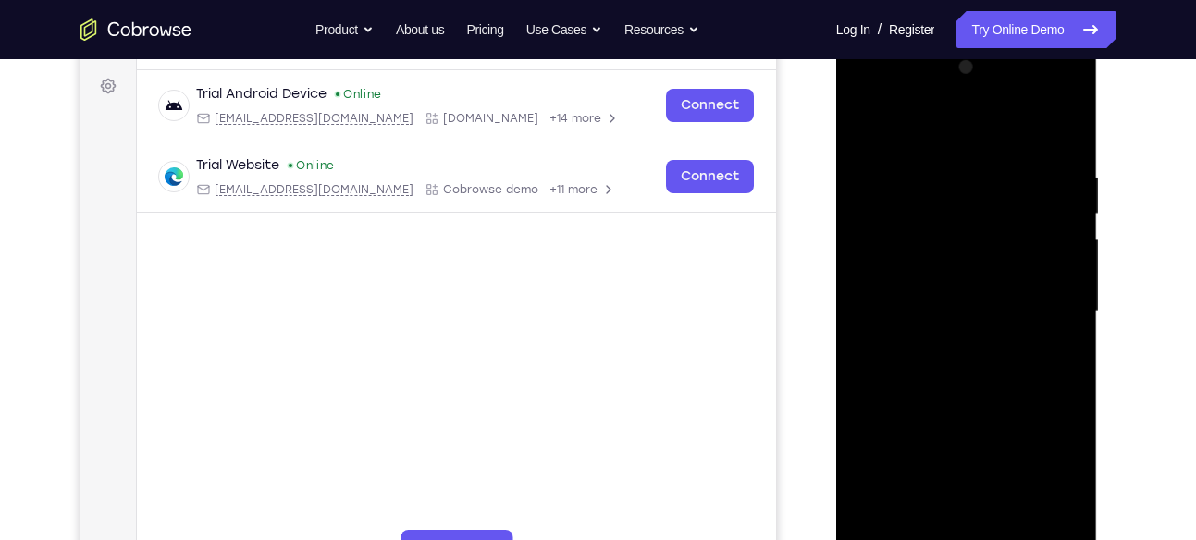
scroll to position [268, 0]
click at [1022, 249] on div at bounding box center [966, 311] width 233 height 518
click at [999, 313] on div at bounding box center [966, 311] width 233 height 518
click at [1024, 325] on div at bounding box center [966, 311] width 233 height 518
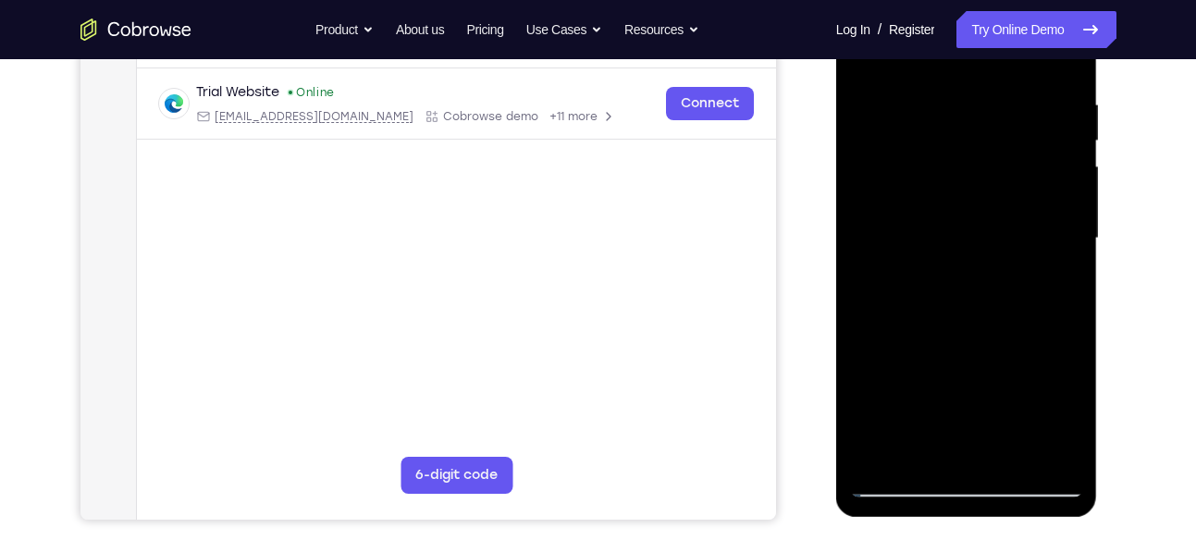
scroll to position [345, 0]
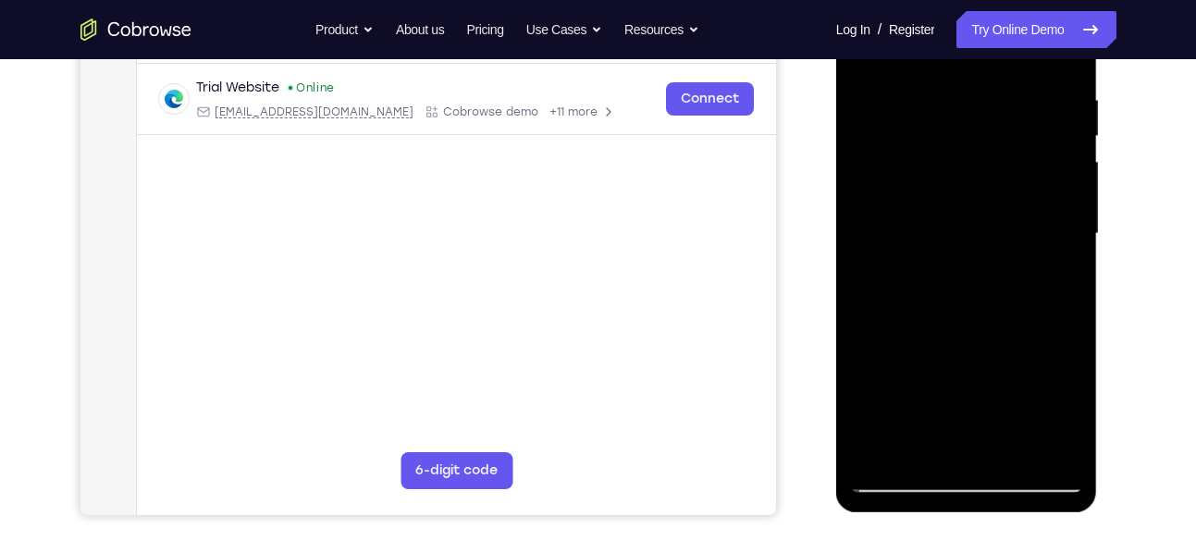
drag, startPoint x: 931, startPoint y: 282, endPoint x: 972, endPoint y: 425, distance: 148.4
click at [972, 425] on div at bounding box center [966, 234] width 233 height 518
click at [974, 285] on div at bounding box center [966, 234] width 233 height 518
drag, startPoint x: 974, startPoint y: 259, endPoint x: 1082, endPoint y: 584, distance: 342.3
click at [1082, 516] on html "Online web based iOS Simulators and Android Emulators. Run iPhone, iPad, Mobile…" at bounding box center [968, 238] width 264 height 555
